Goal: Contribute content

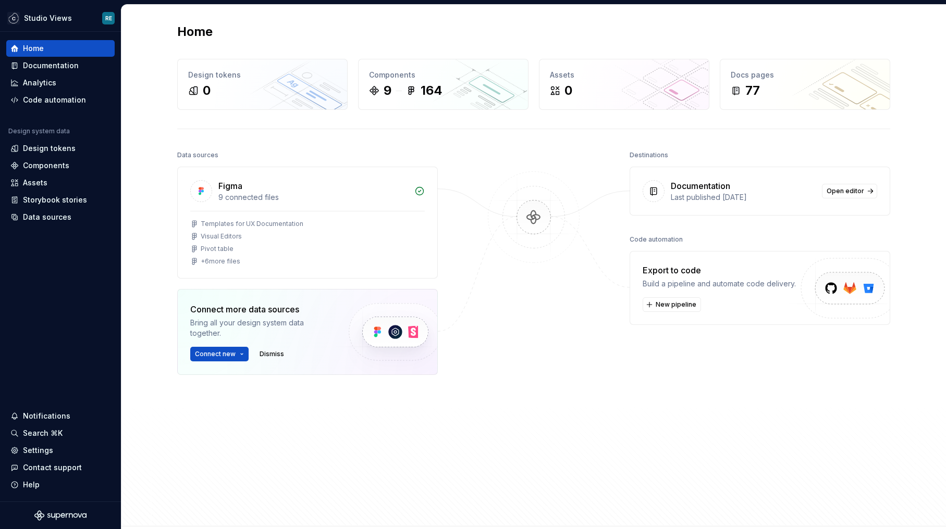
click at [573, 235] on img at bounding box center [533, 227] width 101 height 113
click at [60, 66] on div "Documentation" at bounding box center [51, 65] width 56 height 10
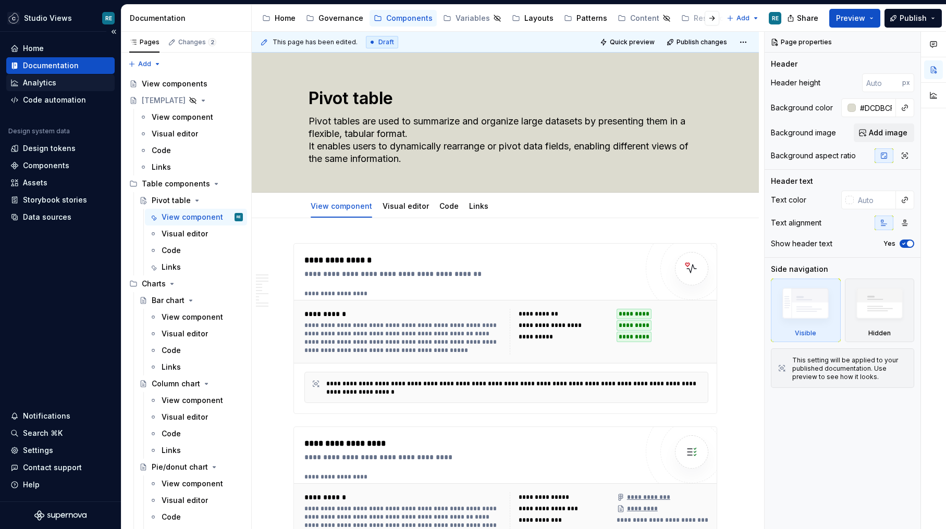
type textarea "*"
